Goal: Obtain resource: Obtain resource

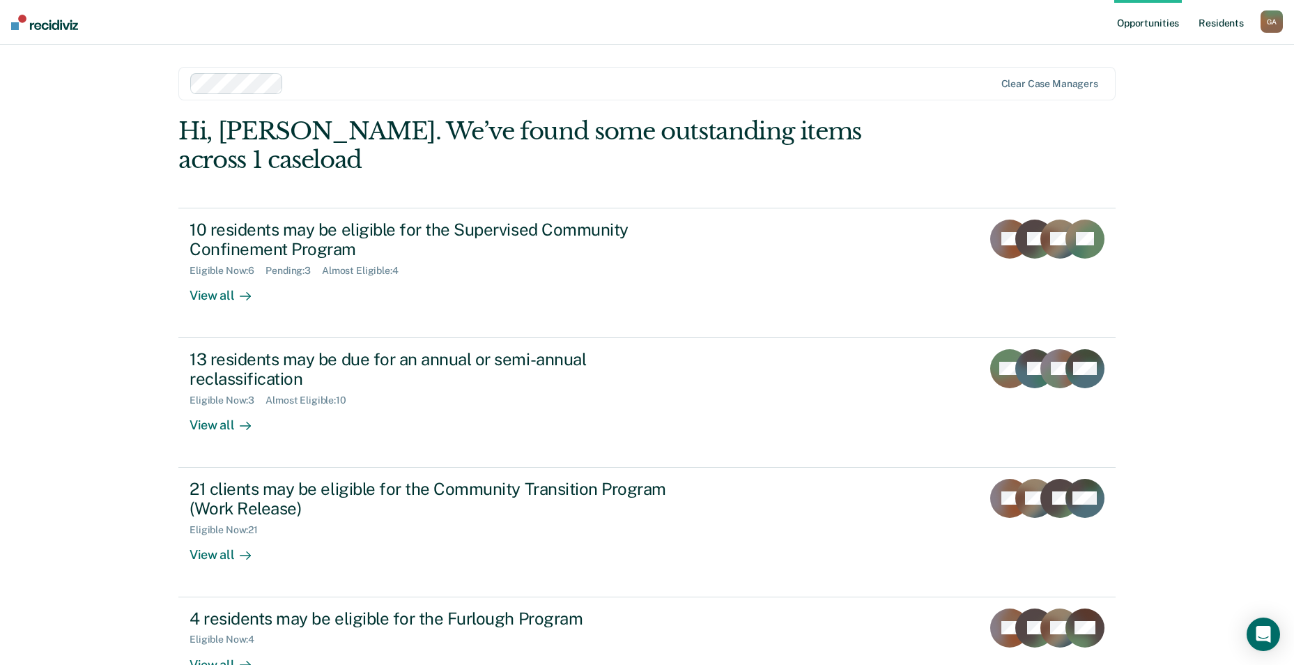
click at [1210, 26] on link "Resident s" at bounding box center [1221, 22] width 51 height 45
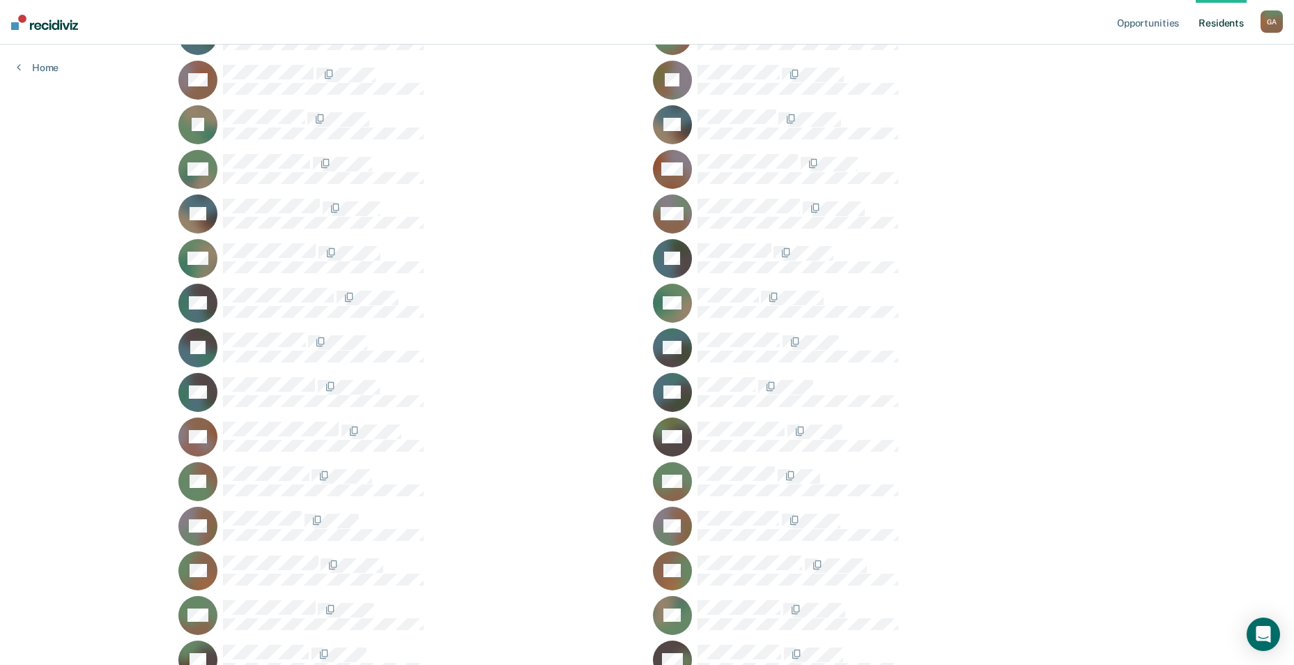
scroll to position [1065, 0]
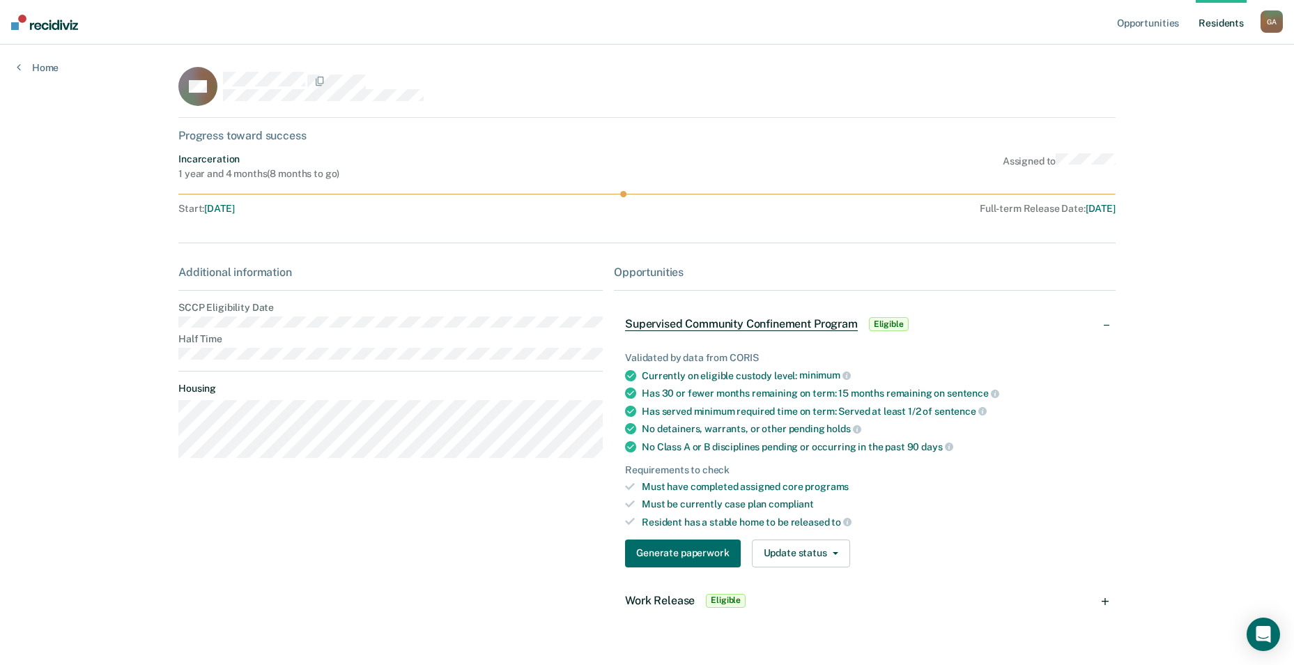
click at [242, 321] on main "CS Progress toward success Incarceration 1 year and 4 months ( 8 months to go )…" at bounding box center [647, 353] width 971 height 617
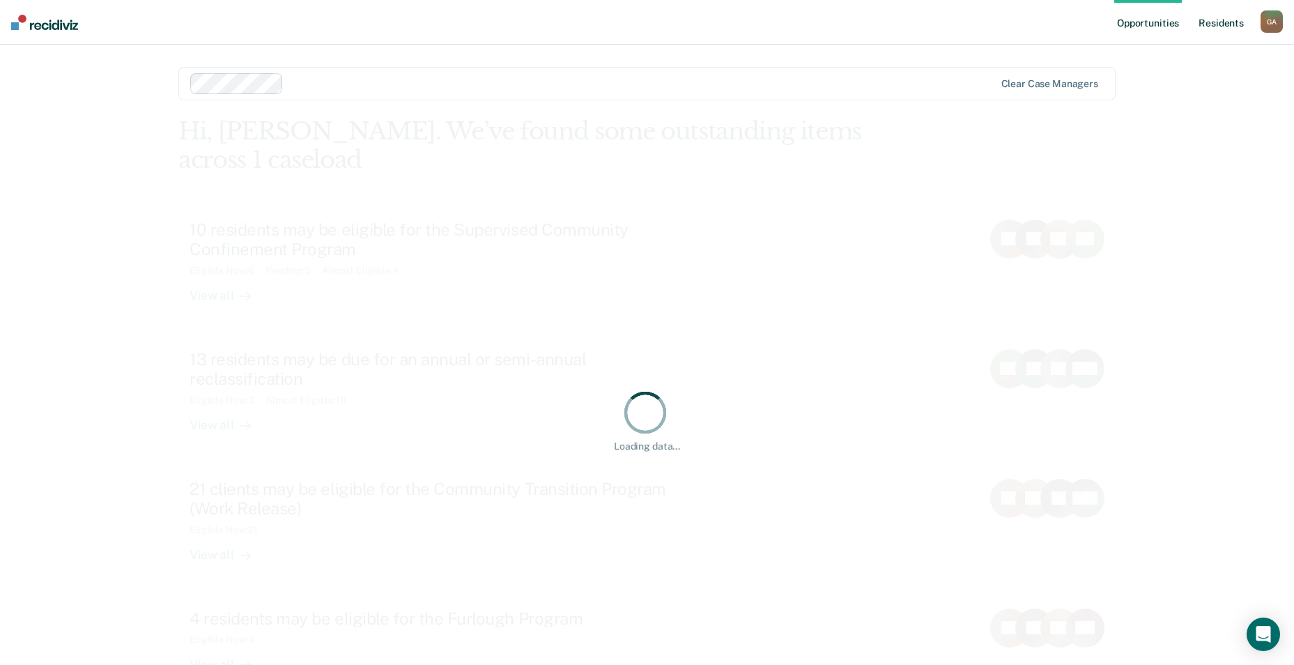
click at [1236, 26] on link "Resident s" at bounding box center [1221, 22] width 51 height 45
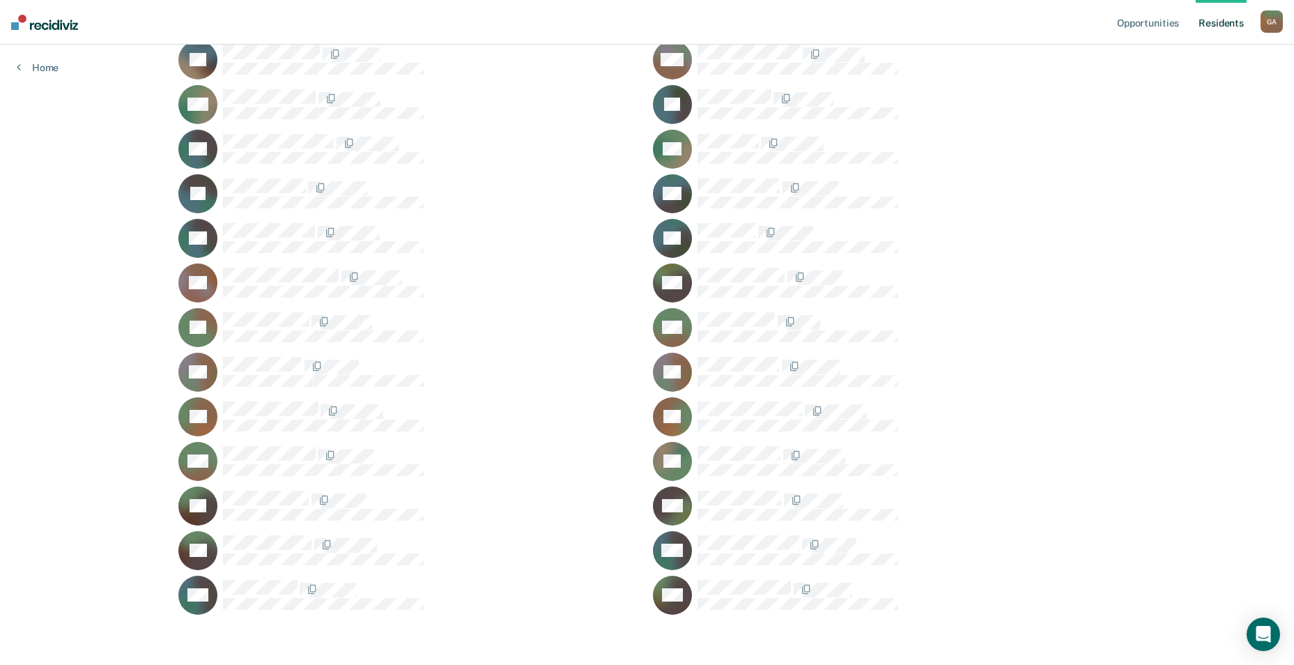
scroll to position [1065, 0]
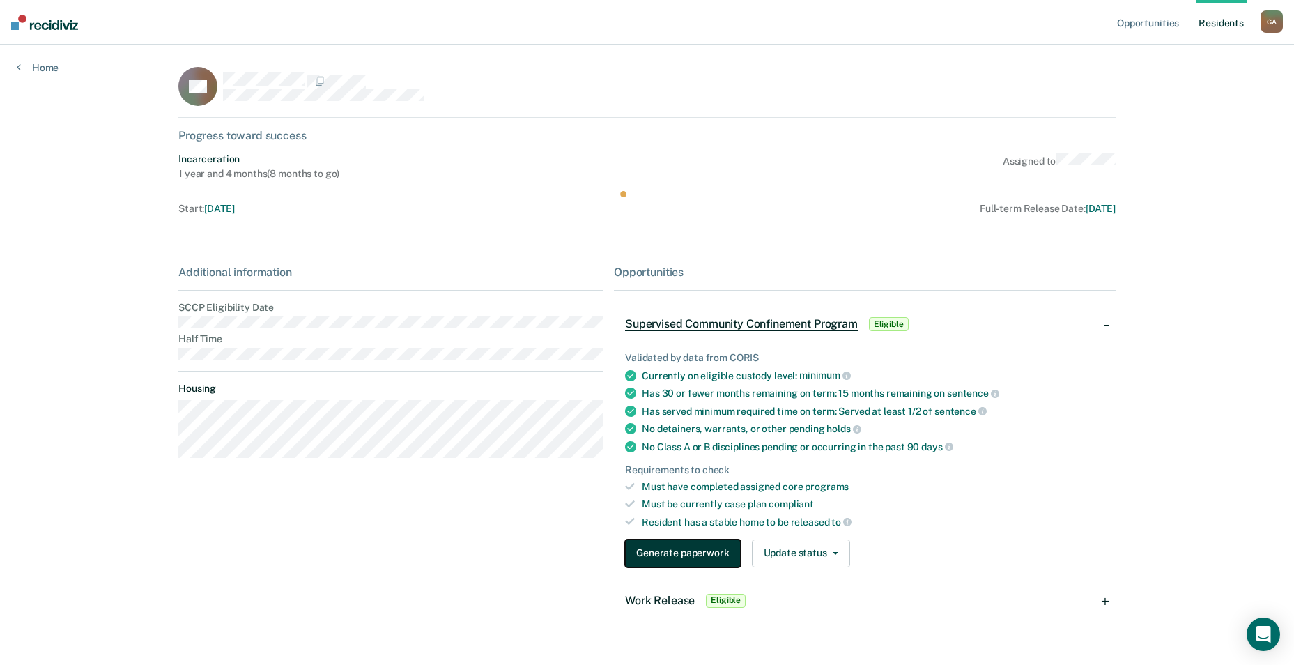
click at [666, 552] on button "Generate paperwork" at bounding box center [682, 553] width 115 height 28
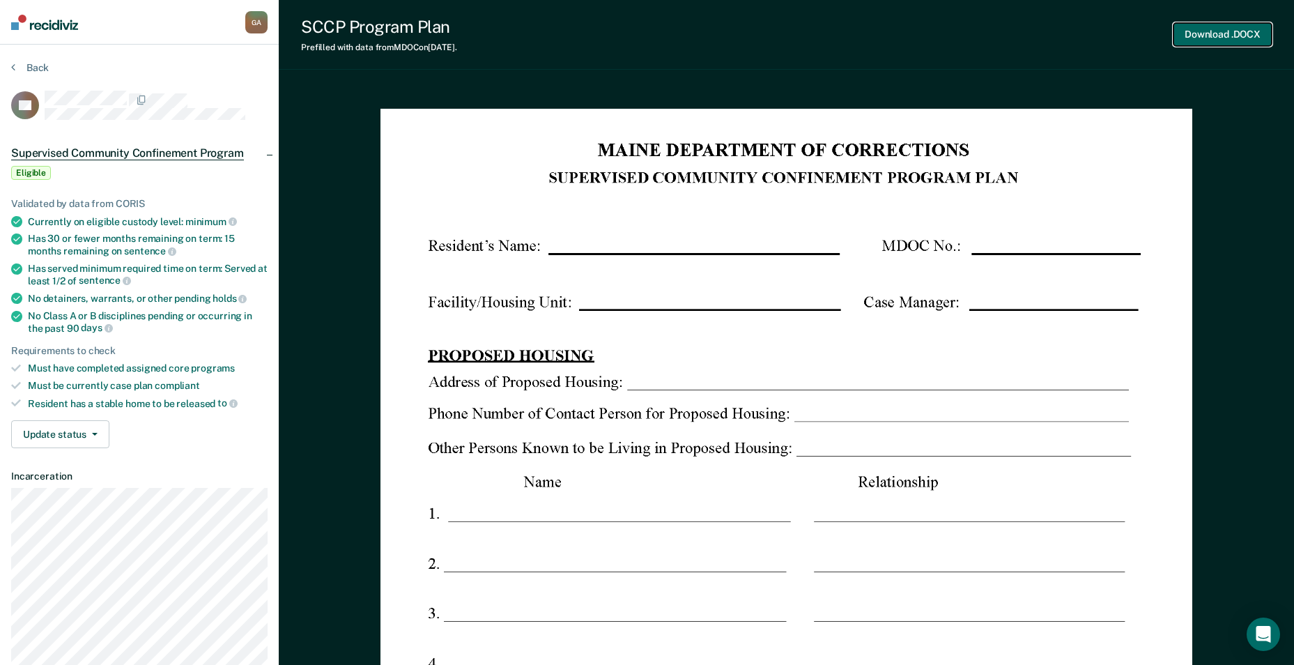
click at [1224, 36] on button "Download .DOCX" at bounding box center [1222, 34] width 98 height 23
